Goal: Task Accomplishment & Management: Use online tool/utility

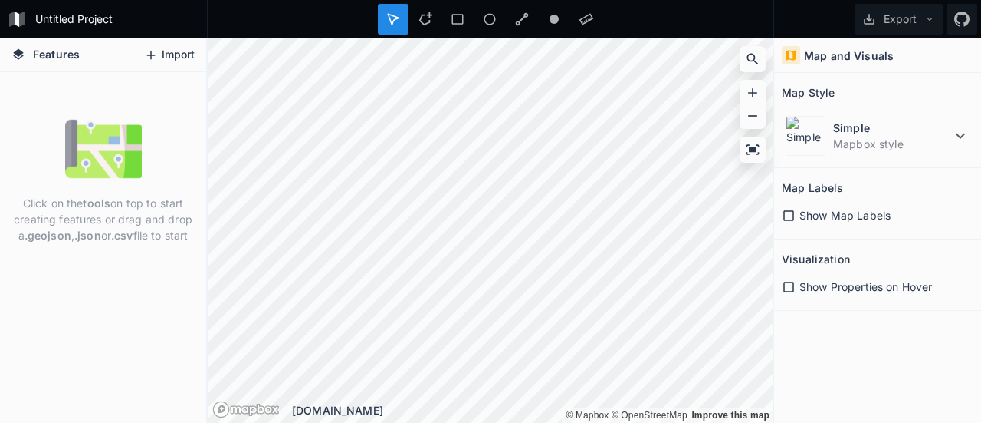
click at [136, 55] on div "Features Import" at bounding box center [103, 55] width 206 height 34
click at [147, 53] on icon at bounding box center [151, 55] width 14 height 14
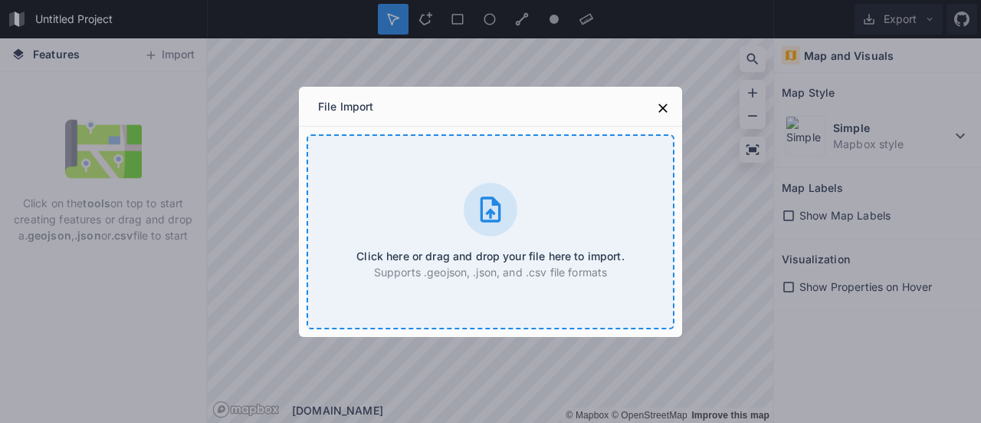
click at [486, 206] on icon at bounding box center [490, 209] width 31 height 31
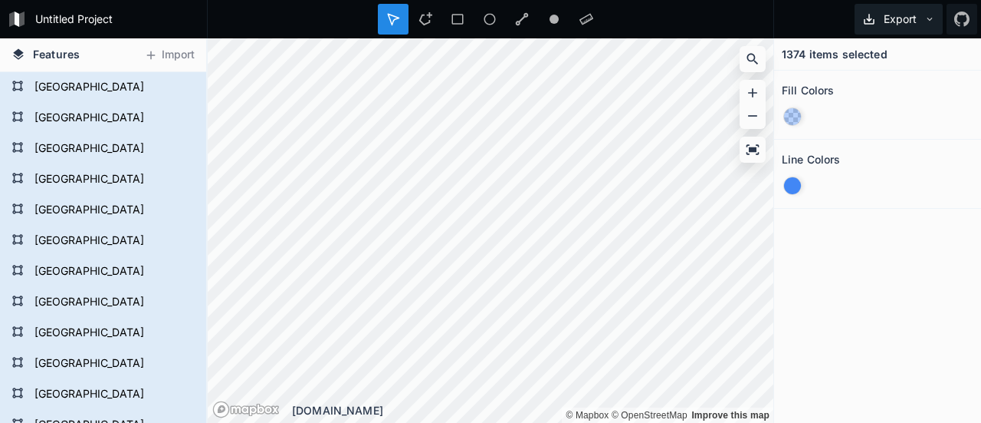
click at [934, 16] on icon at bounding box center [930, 19] width 11 height 11
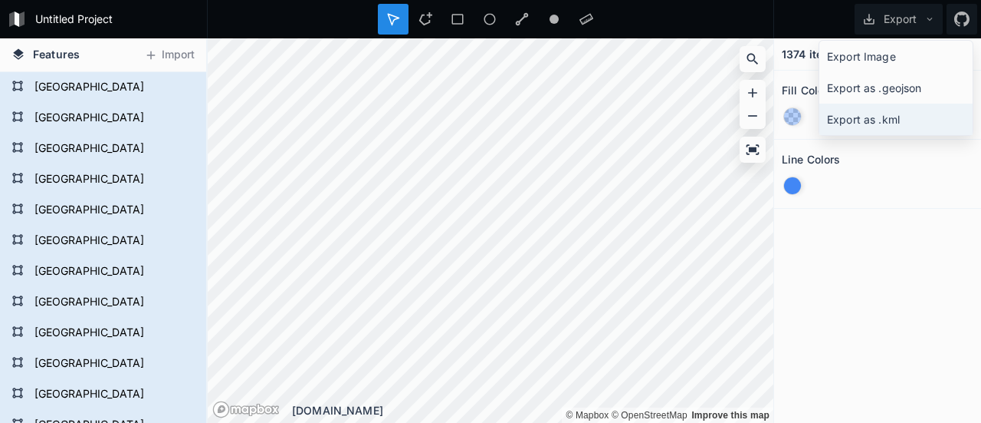
click at [882, 122] on div "Export as .kml" at bounding box center [896, 119] width 153 height 31
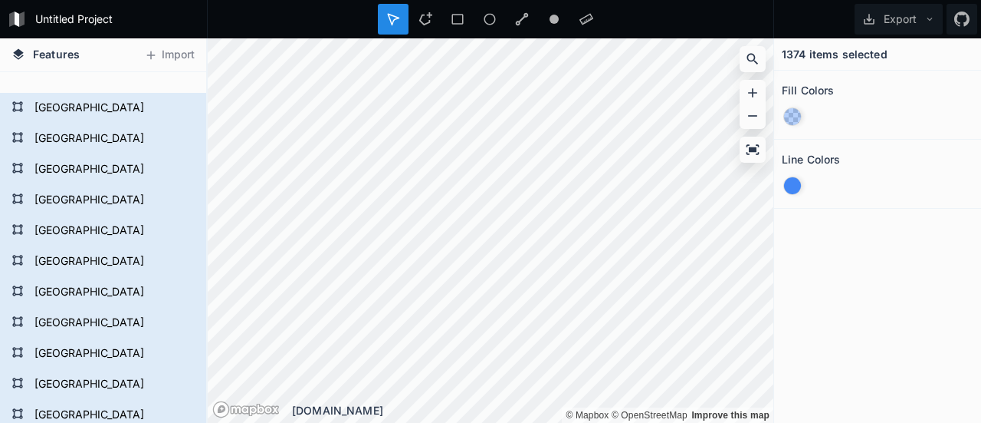
scroll to position [3374, 0]
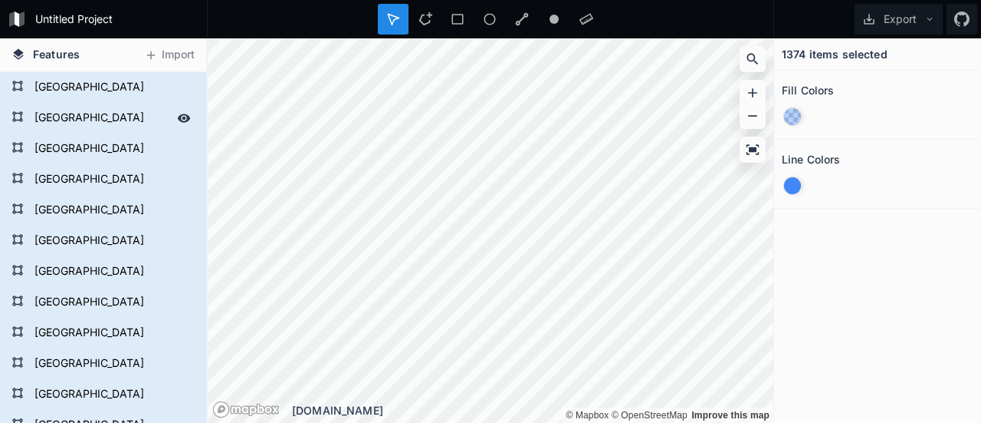
click at [22, 113] on icon at bounding box center [17, 116] width 10 height 10
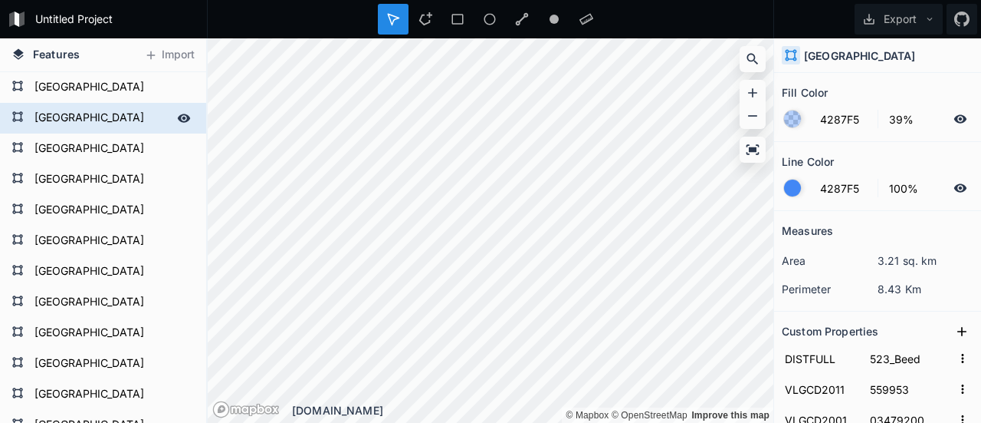
click at [39, 113] on form "[GEOGRAPHIC_DATA]" at bounding box center [101, 118] width 143 height 23
click at [178, 115] on icon at bounding box center [184, 117] width 13 height 8
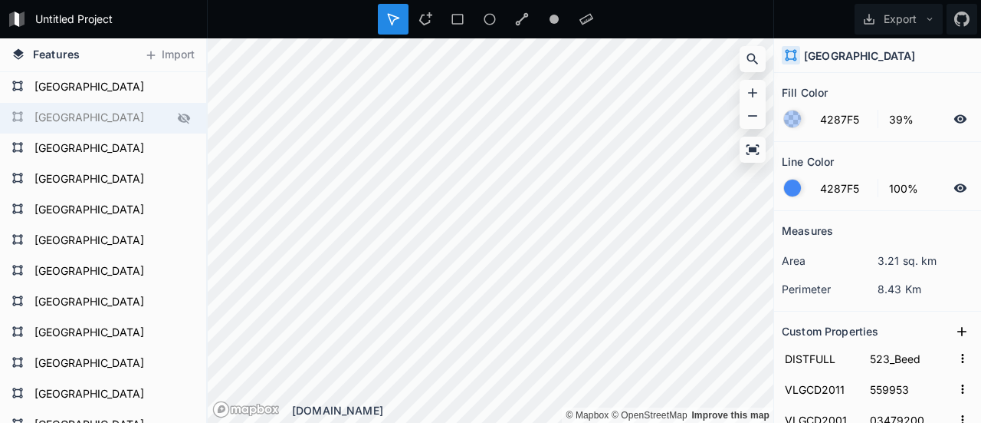
click at [178, 115] on icon at bounding box center [184, 118] width 12 height 11
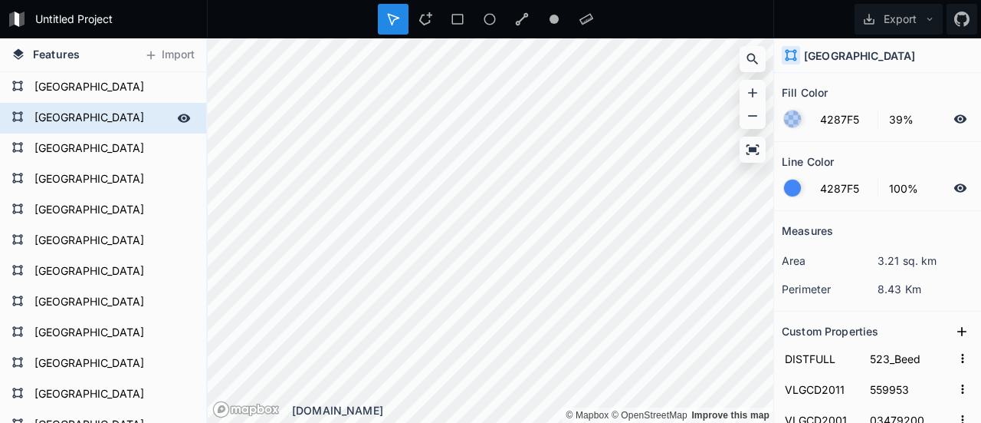
click at [178, 115] on icon at bounding box center [184, 117] width 13 height 8
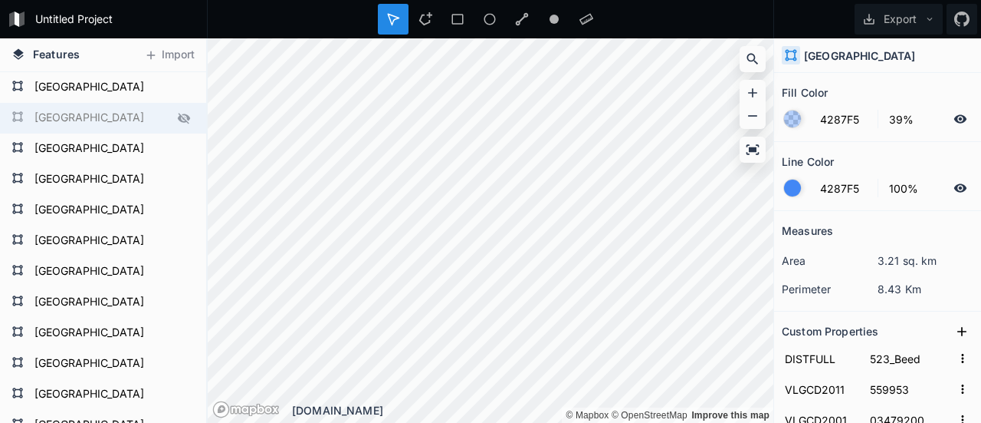
click at [178, 115] on icon at bounding box center [184, 118] width 12 height 11
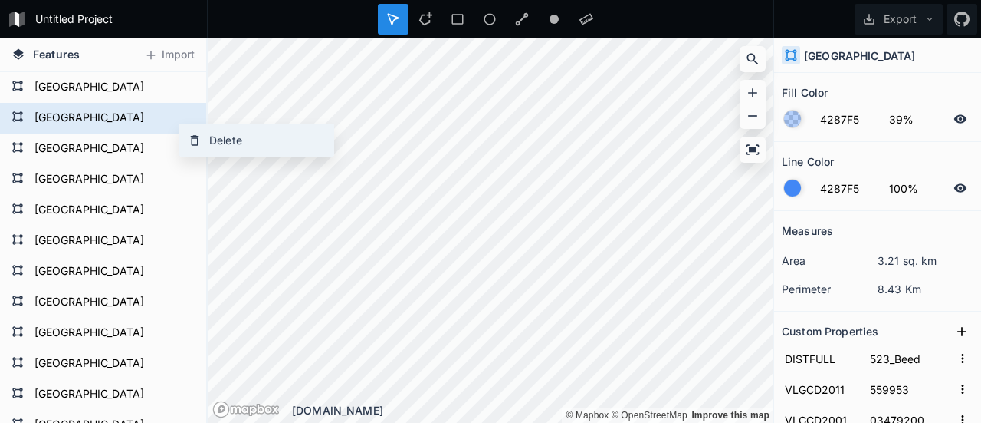
click at [199, 142] on icon at bounding box center [195, 140] width 14 height 14
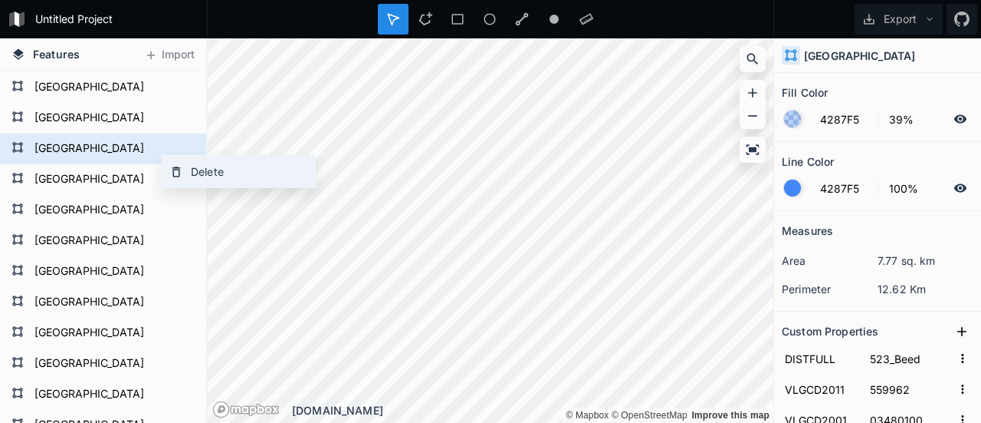
click at [183, 173] on div "Delete" at bounding box center [238, 171] width 153 height 31
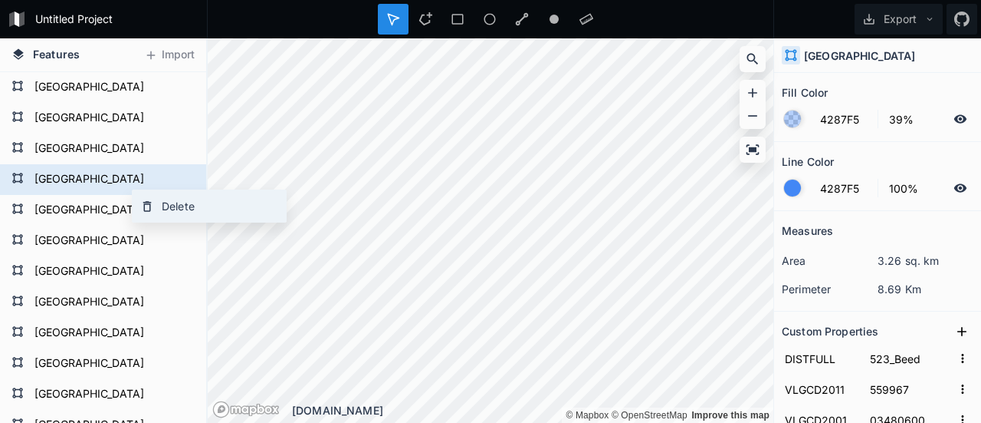
click at [169, 212] on div "Delete" at bounding box center [209, 205] width 153 height 31
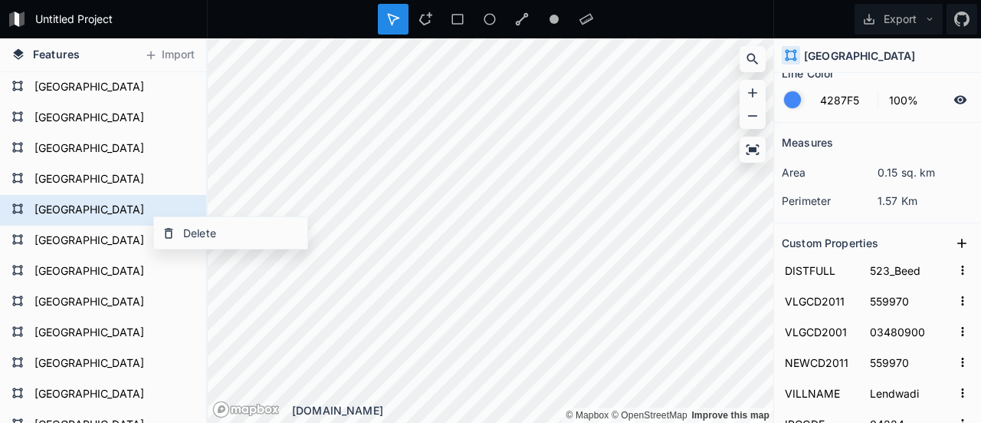
scroll to position [0, 0]
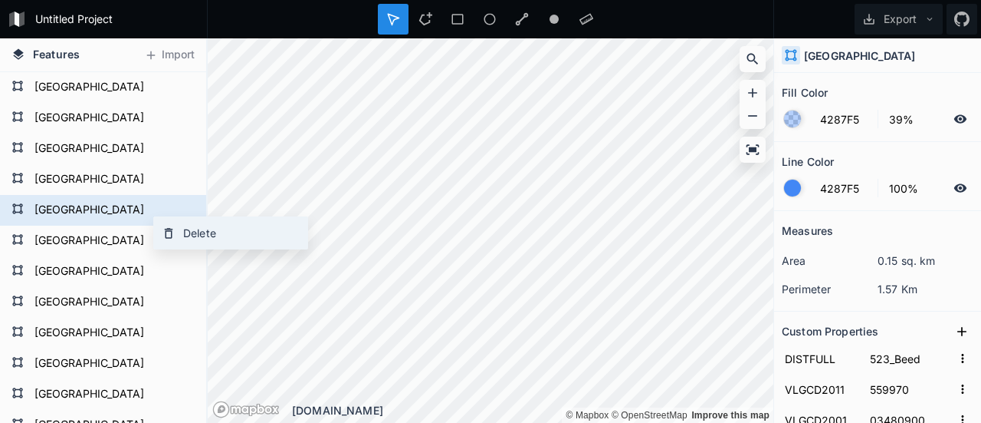
click at [200, 228] on div "Delete" at bounding box center [230, 232] width 153 height 31
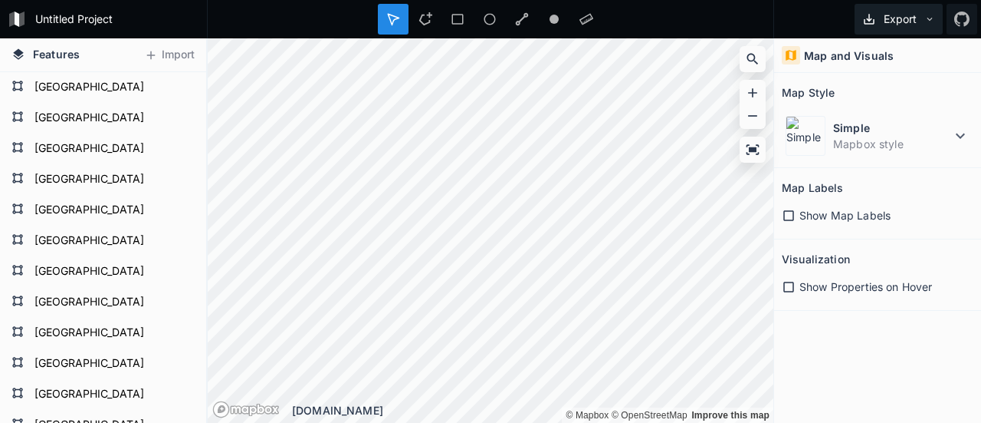
click at [861, 15] on button "Export" at bounding box center [899, 19] width 88 height 31
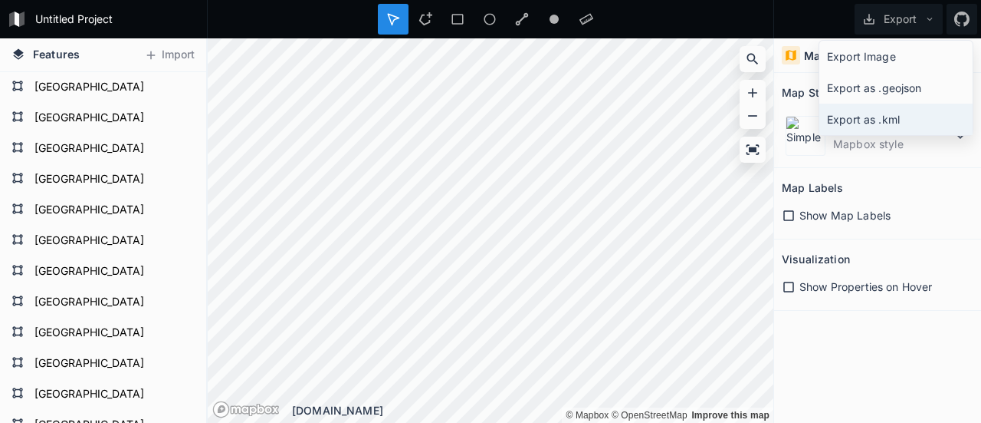
click at [872, 121] on div "Export as .kml" at bounding box center [896, 119] width 153 height 31
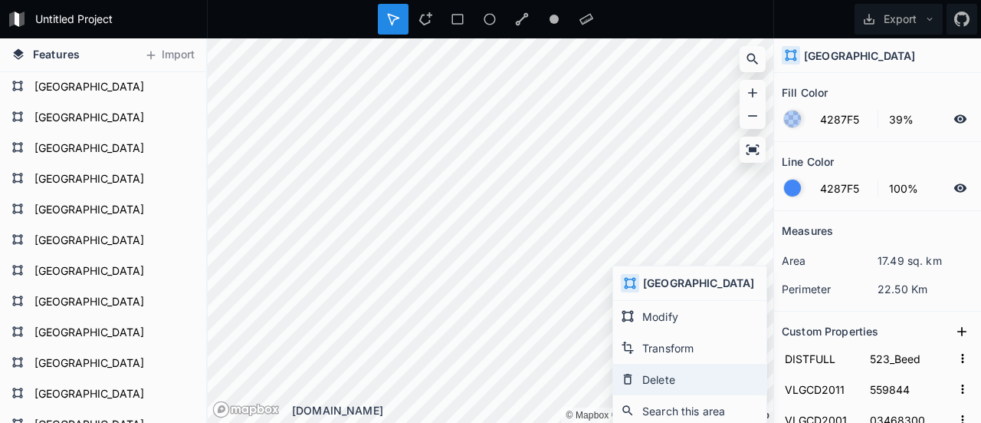
click at [639, 395] on div "Delete" at bounding box center [689, 410] width 153 height 31
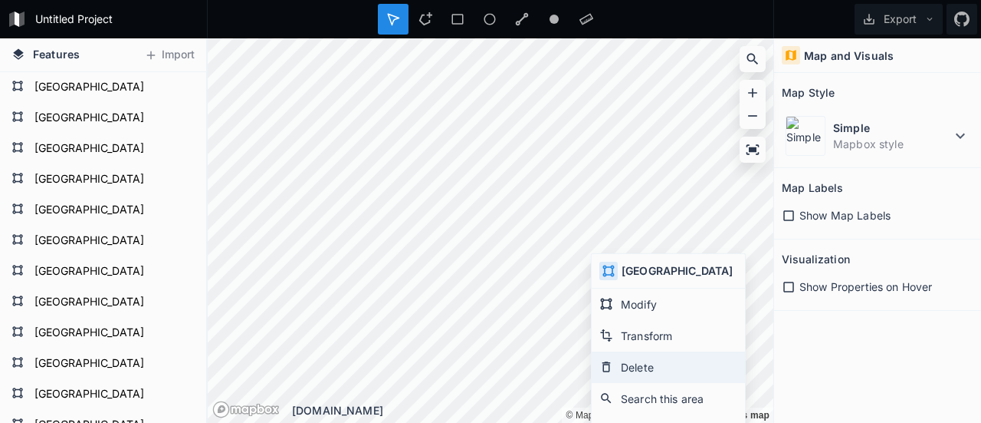
click at [623, 383] on div "Delete" at bounding box center [668, 398] width 153 height 31
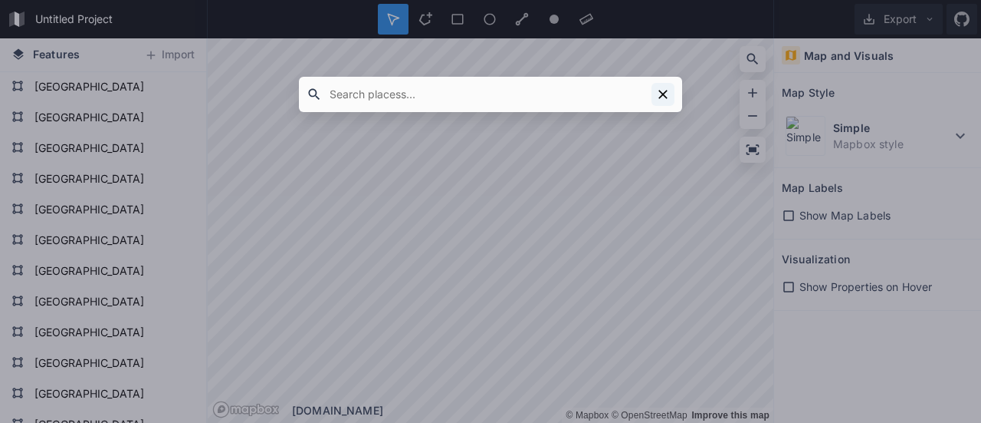
click at [661, 90] on icon at bounding box center [663, 94] width 15 height 15
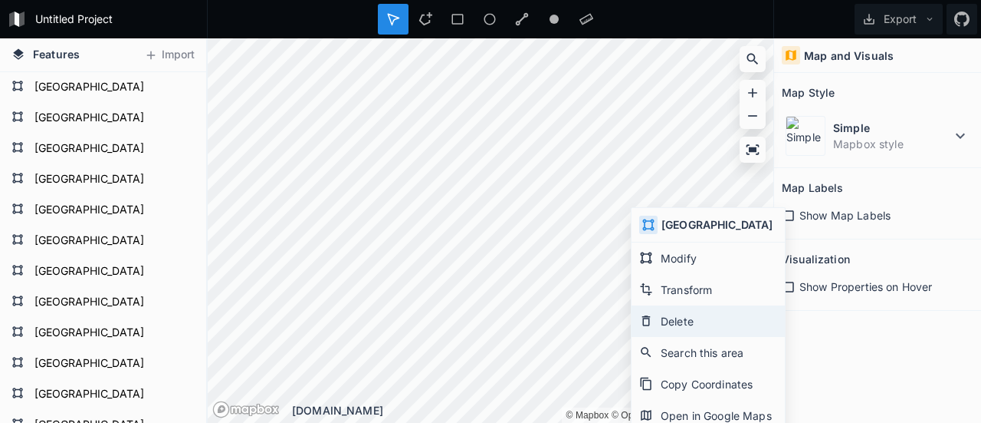
click at [654, 337] on div "Delete" at bounding box center [708, 352] width 153 height 31
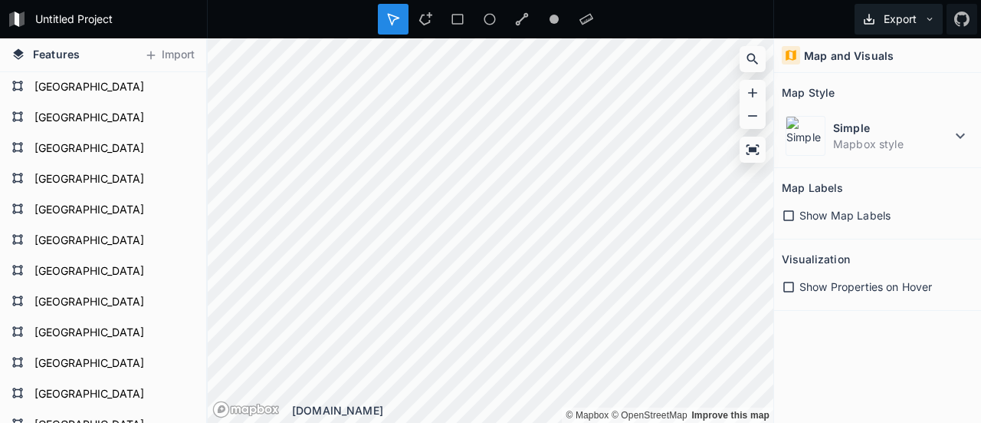
click at [918, 18] on button "Export" at bounding box center [899, 19] width 88 height 31
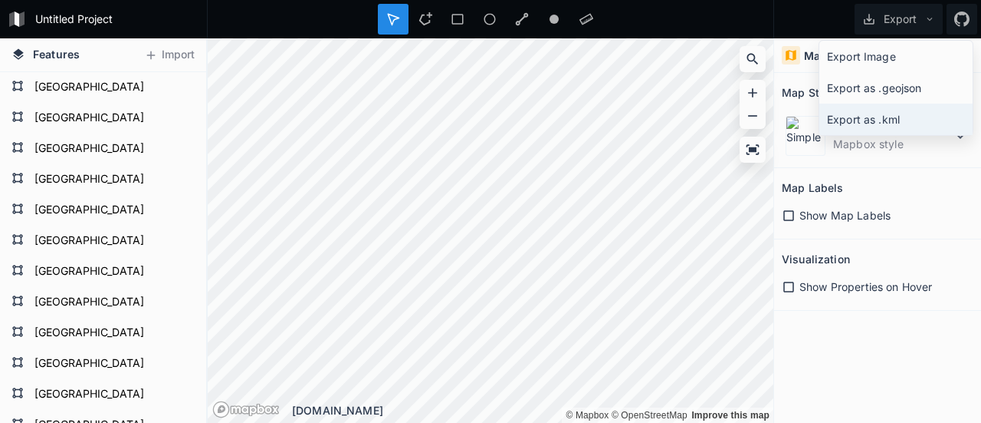
click at [892, 123] on div "Export as .kml" at bounding box center [896, 119] width 153 height 31
